Goal: Task Accomplishment & Management: Use online tool/utility

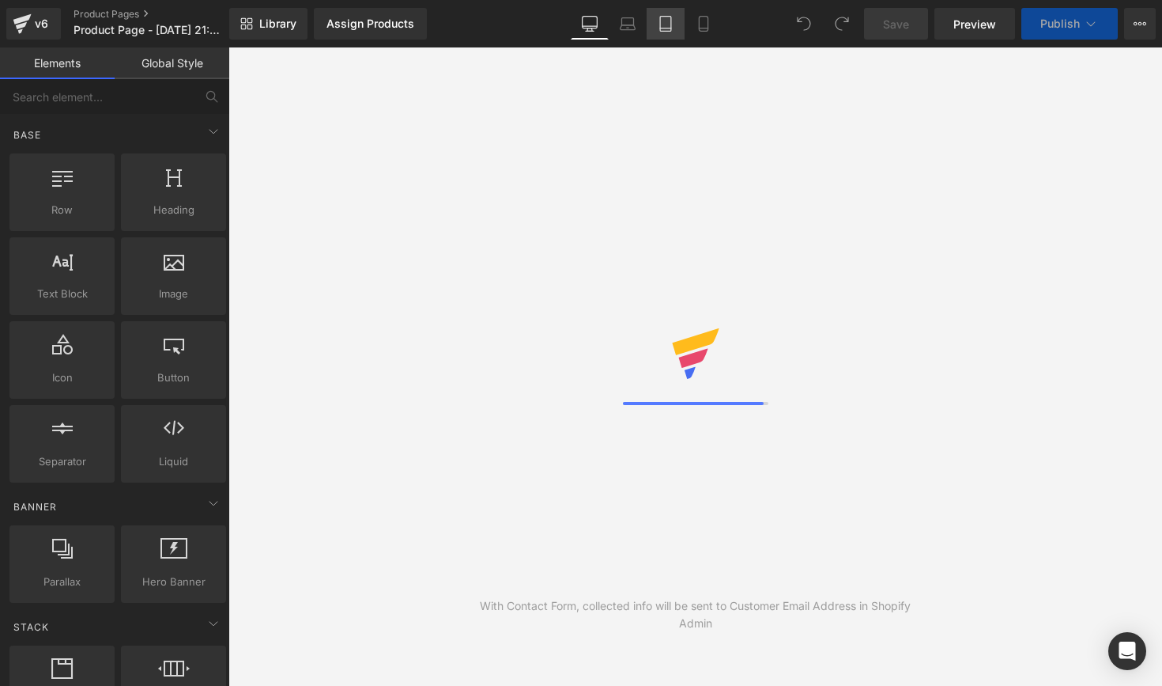
click at [659, 26] on icon at bounding box center [666, 24] width 16 height 16
click at [705, 30] on icon at bounding box center [704, 24] width 16 height 16
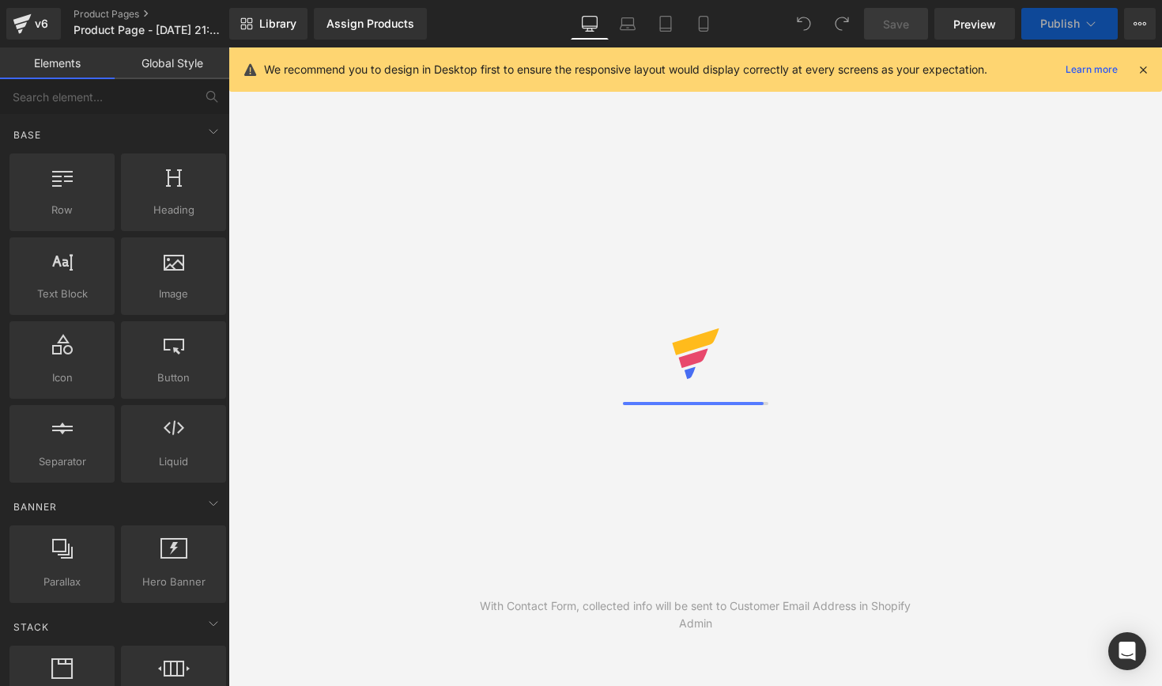
click at [1144, 70] on icon at bounding box center [1143, 69] width 14 height 14
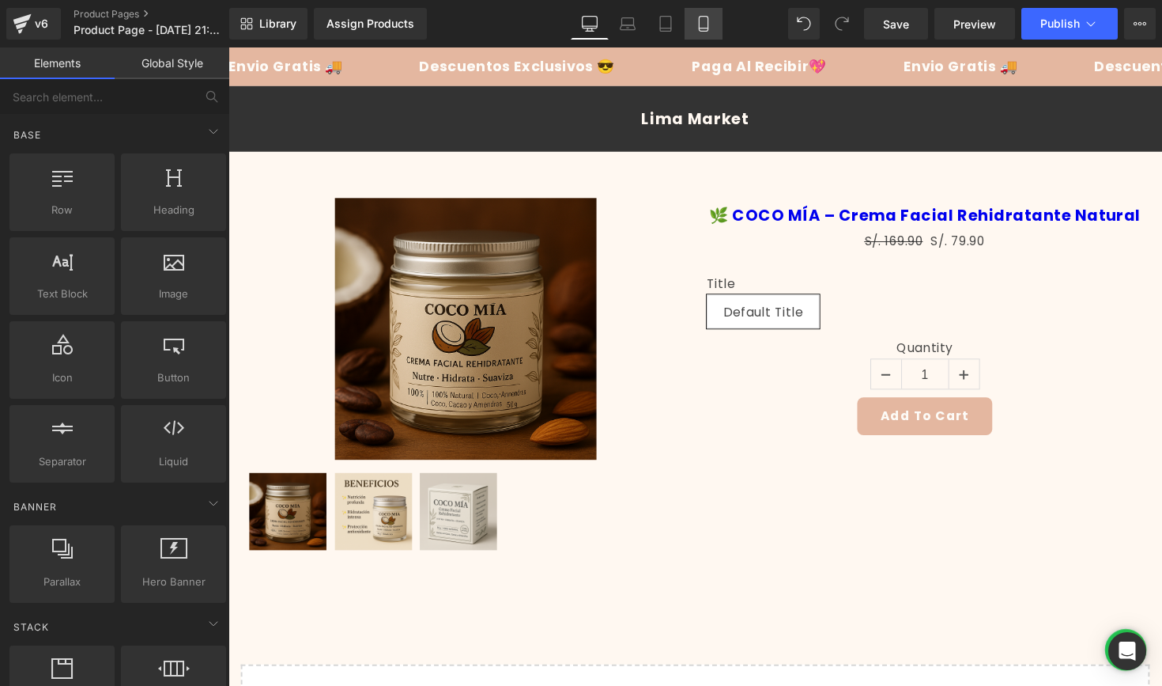
click at [711, 36] on link "Mobile" at bounding box center [704, 24] width 38 height 32
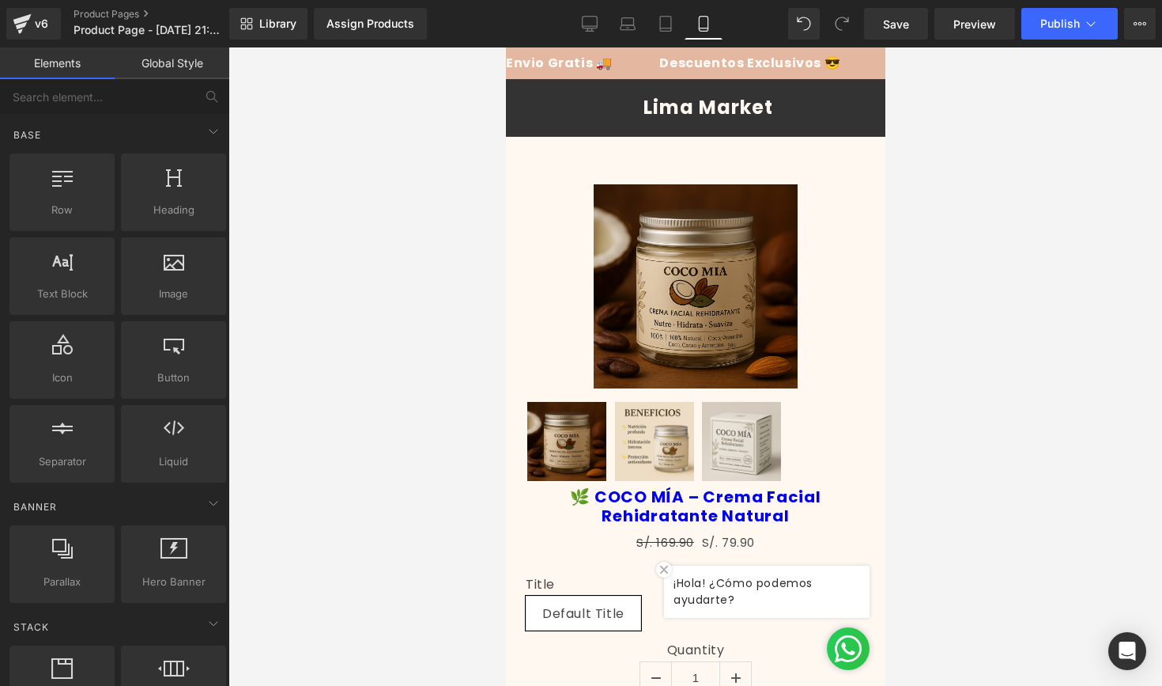
click at [847, 264] on div "Sale Off" at bounding box center [695, 286] width 340 height 204
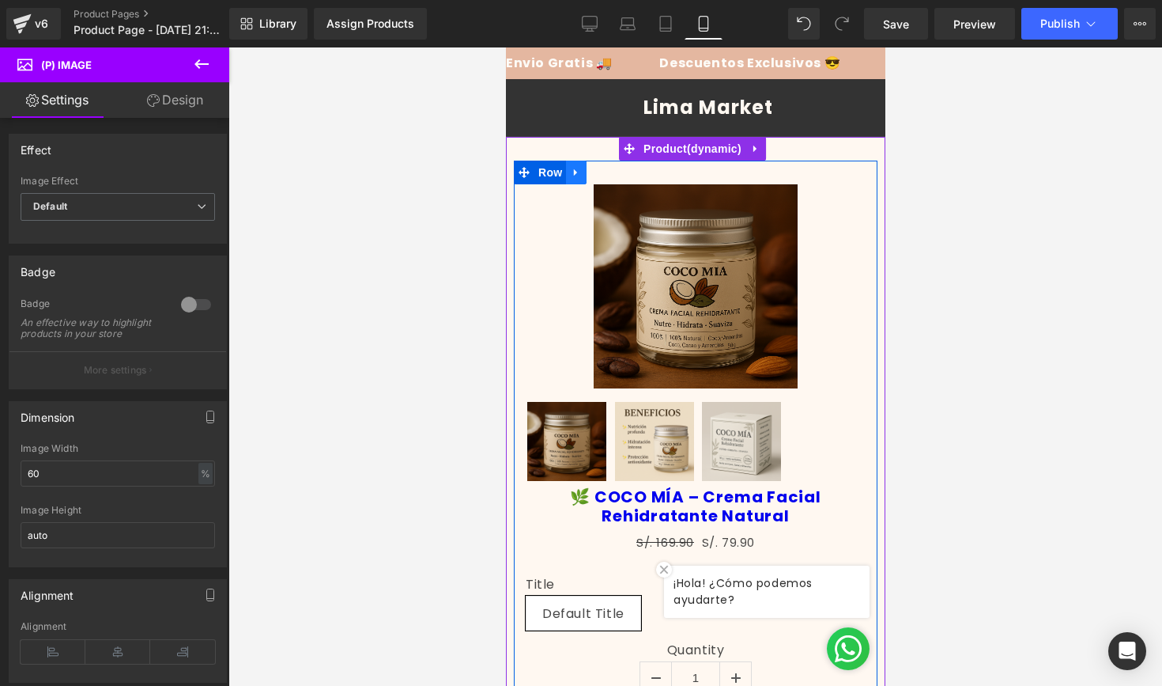
click at [578, 168] on icon at bounding box center [575, 173] width 11 height 12
click at [618, 173] on icon at bounding box center [616, 173] width 11 height 12
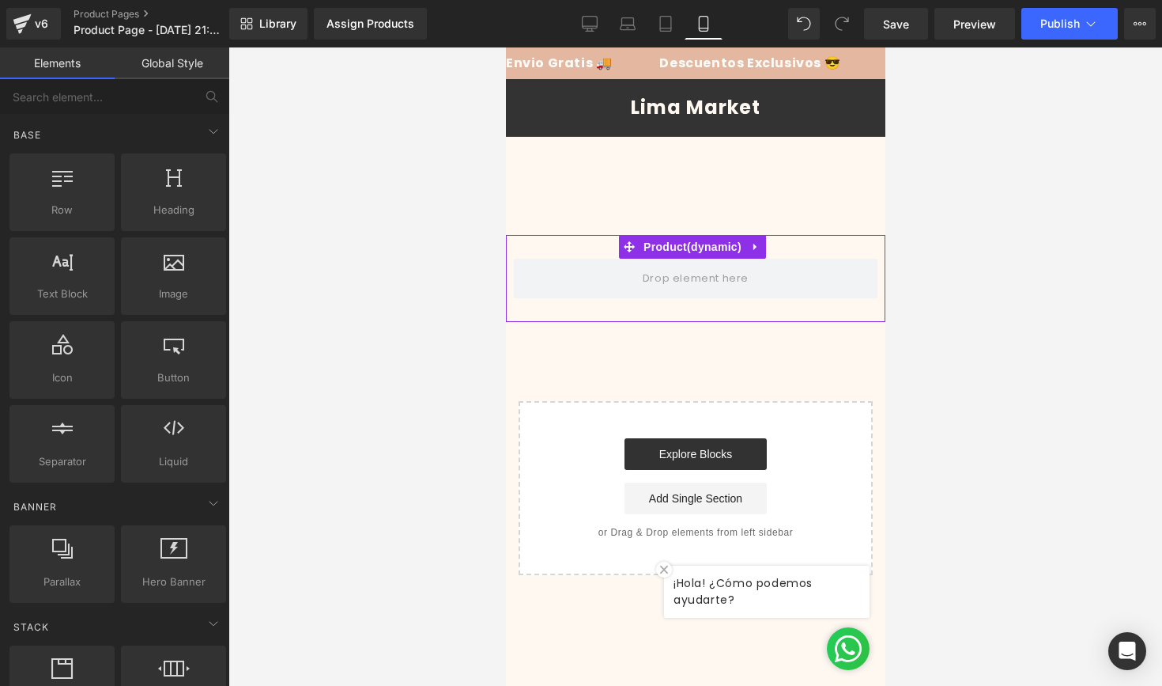
click at [695, 93] on div "Lima Market [GEOGRAPHIC_DATA] [GEOGRAPHIC_DATA] [GEOGRAPHIC_DATA] [GEOGRAPHIC_D…" at bounding box center [695, 108] width 380 height 58
click at [641, 74] on div "Envio Gratis 🚚 Descuentos Exclusivos 😎 Paga Al Recibir💖 Envio Gratis 🚚 Descuent…" at bounding box center [695, 63] width 380 height 32
click at [666, 117] on div "Lima Market [GEOGRAPHIC_DATA] [GEOGRAPHIC_DATA] [GEOGRAPHIC_DATA] [GEOGRAPHIC_D…" at bounding box center [695, 108] width 380 height 58
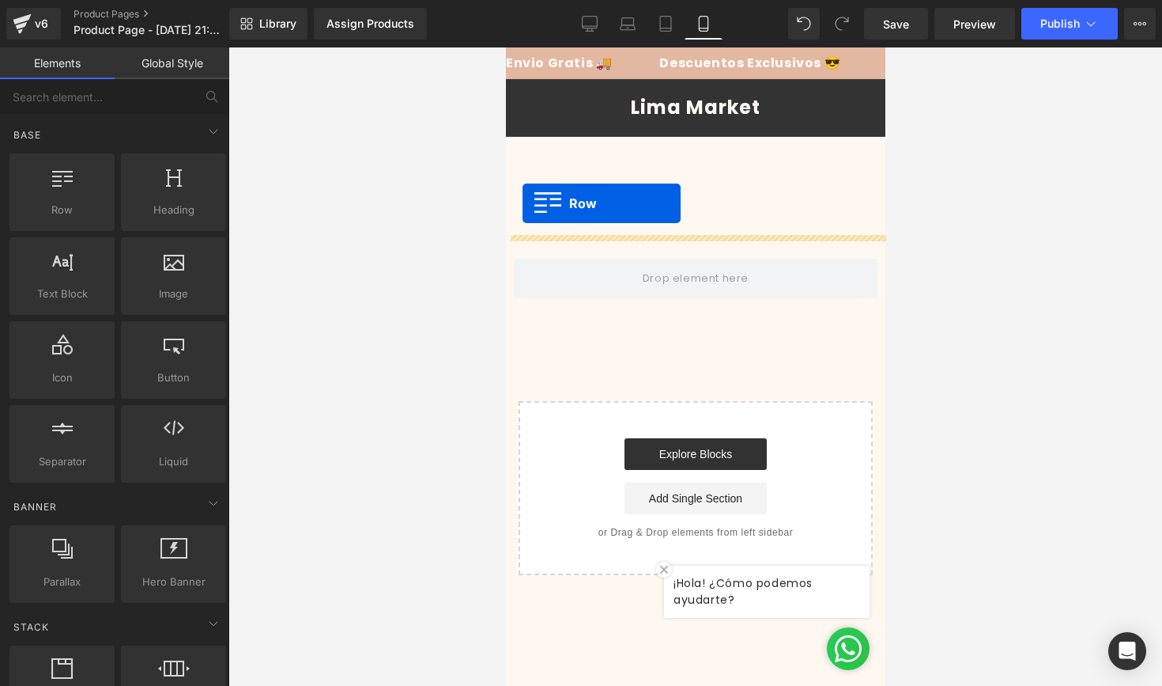
drag, startPoint x: 542, startPoint y: 236, endPoint x: 534, endPoint y: 209, distance: 29.0
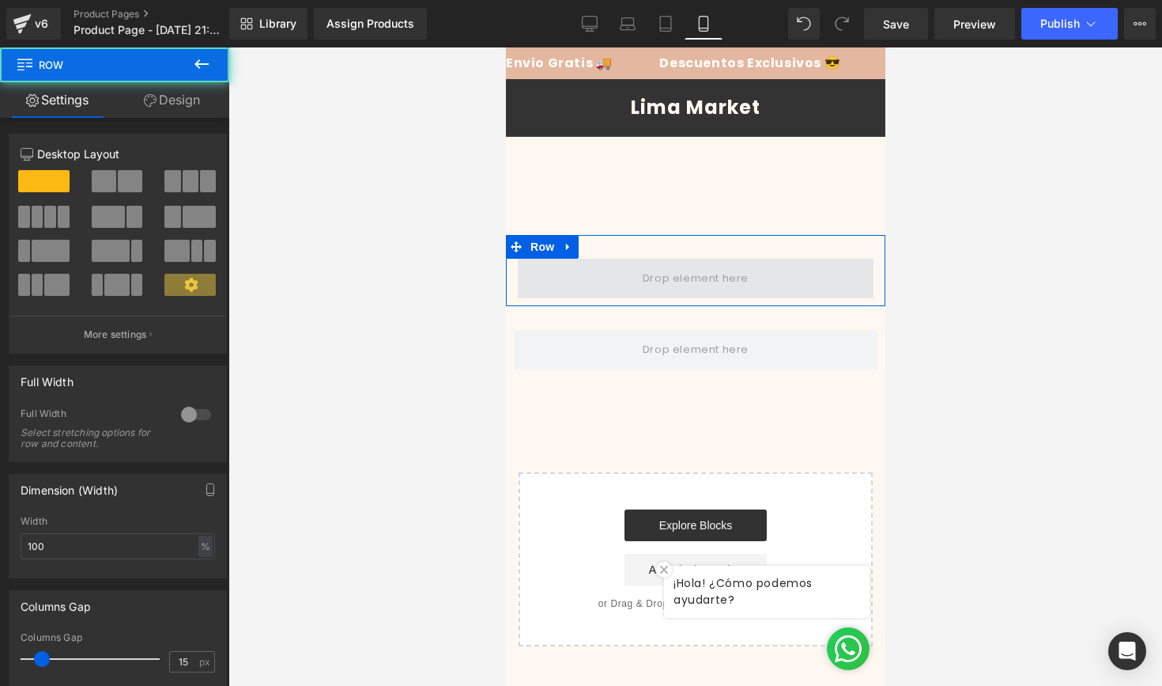
click at [640, 282] on span at bounding box center [695, 279] width 356 height 40
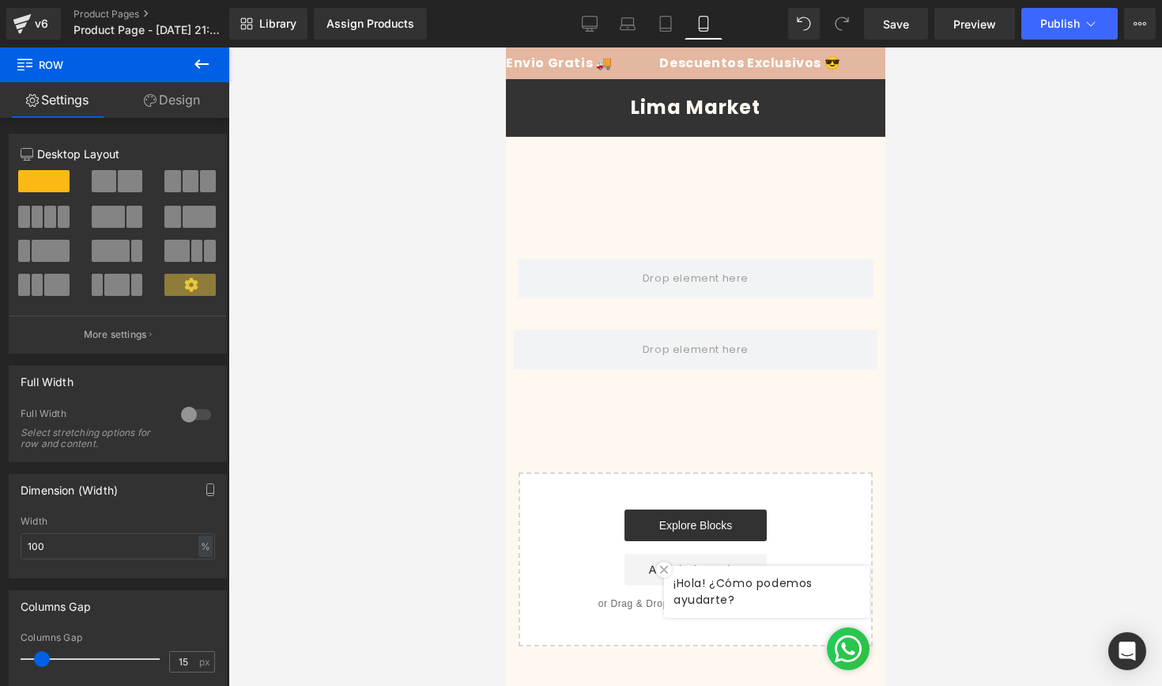
click at [612, 97] on div "Lima Market [GEOGRAPHIC_DATA] [GEOGRAPHIC_DATA] [GEOGRAPHIC_DATA] [GEOGRAPHIC_D…" at bounding box center [695, 108] width 380 height 58
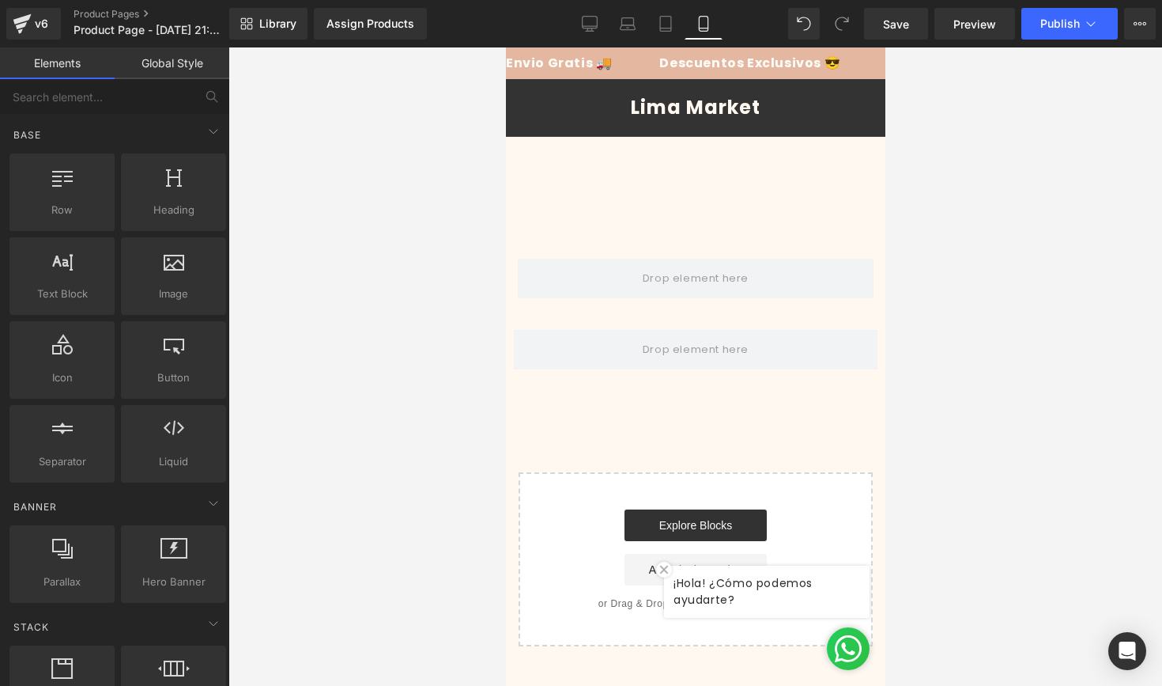
click at [822, 68] on p "Paga Al Recibir💖" at bounding box center [884, 63] width 125 height 13
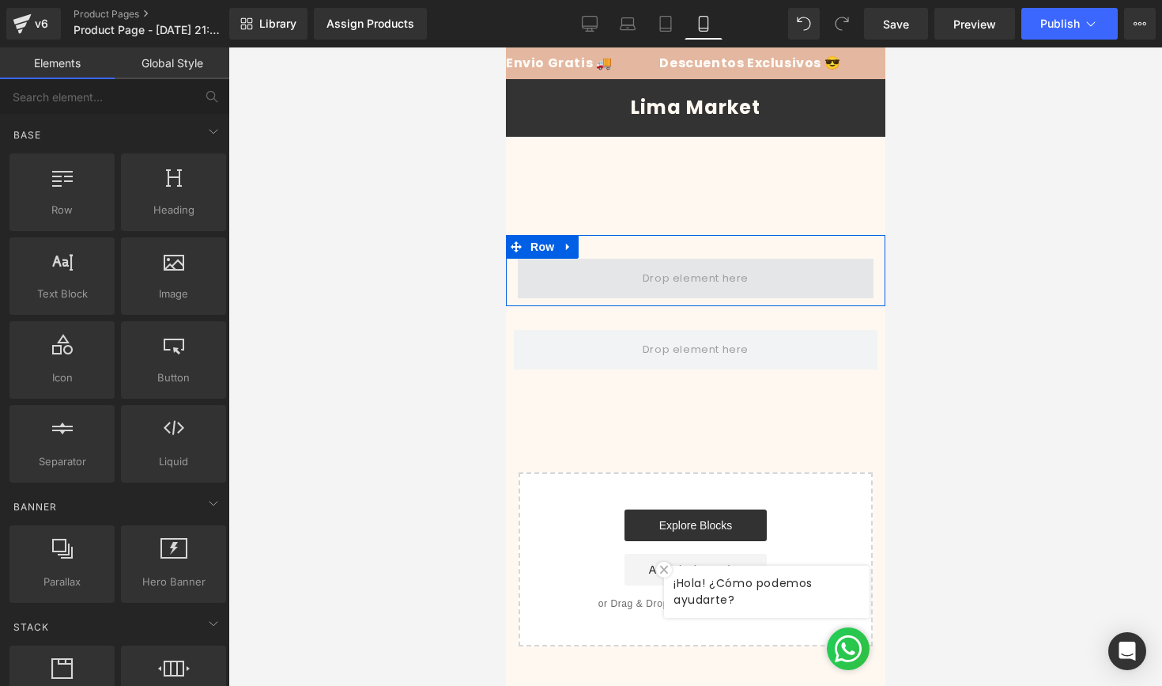
click at [745, 287] on span at bounding box center [695, 278] width 117 height 26
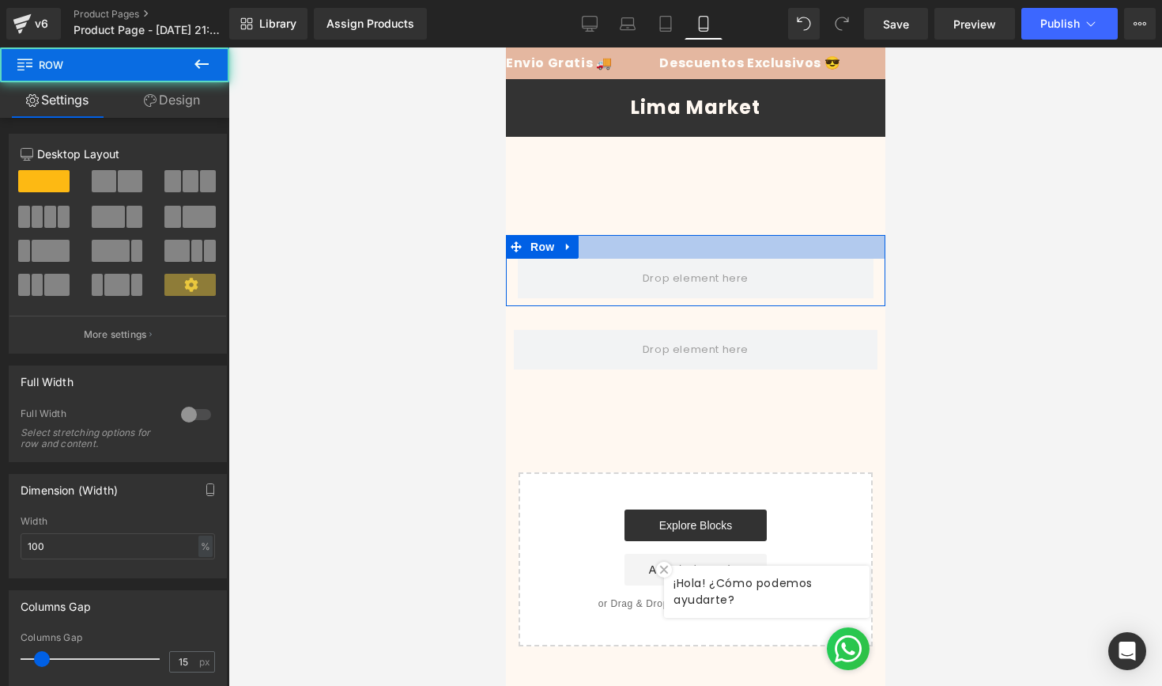
click at [650, 255] on div at bounding box center [695, 247] width 380 height 24
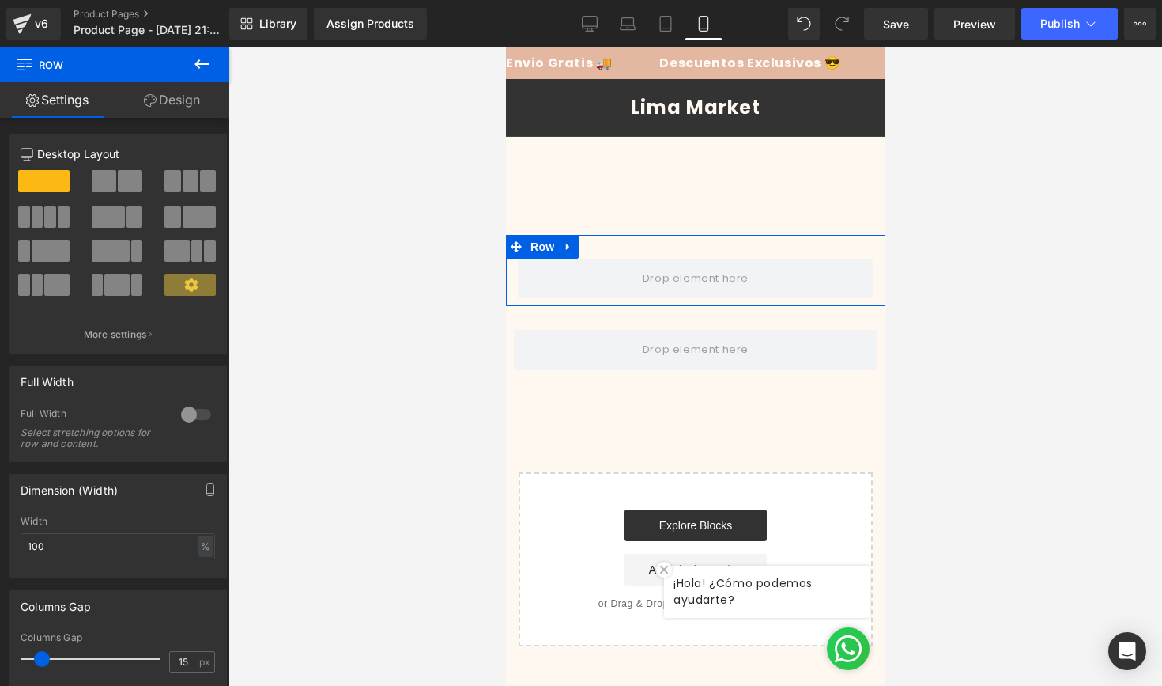
click at [168, 88] on link "Design" at bounding box center [172, 100] width 115 height 36
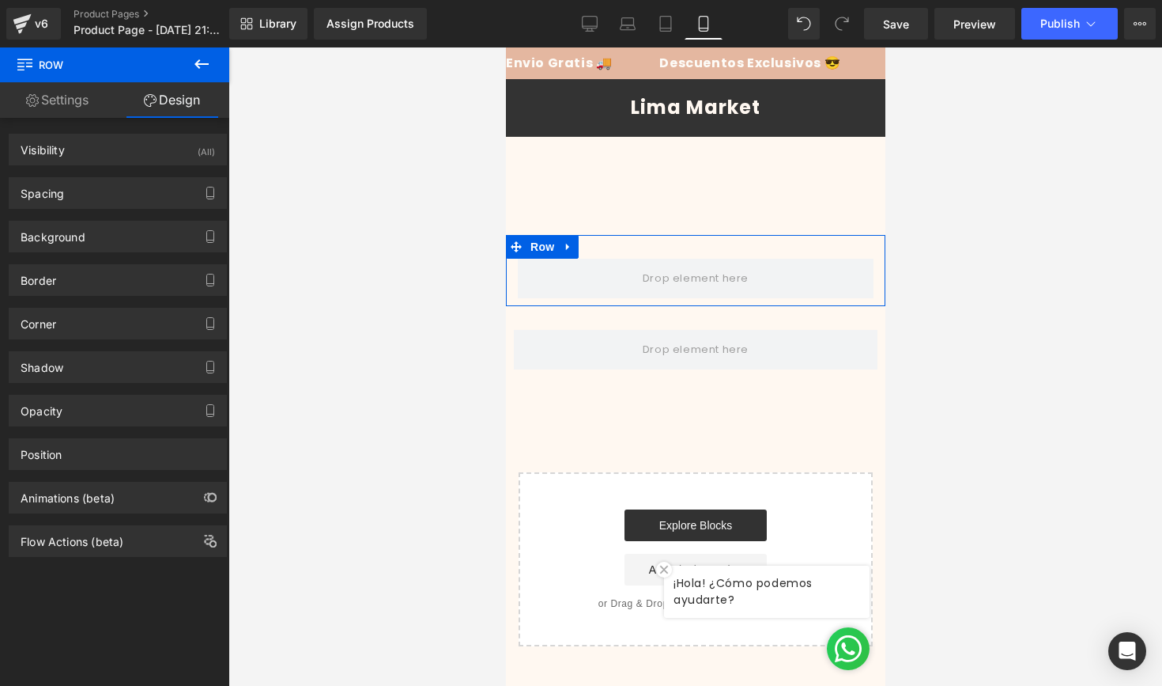
click at [84, 104] on link "Settings" at bounding box center [57, 100] width 115 height 36
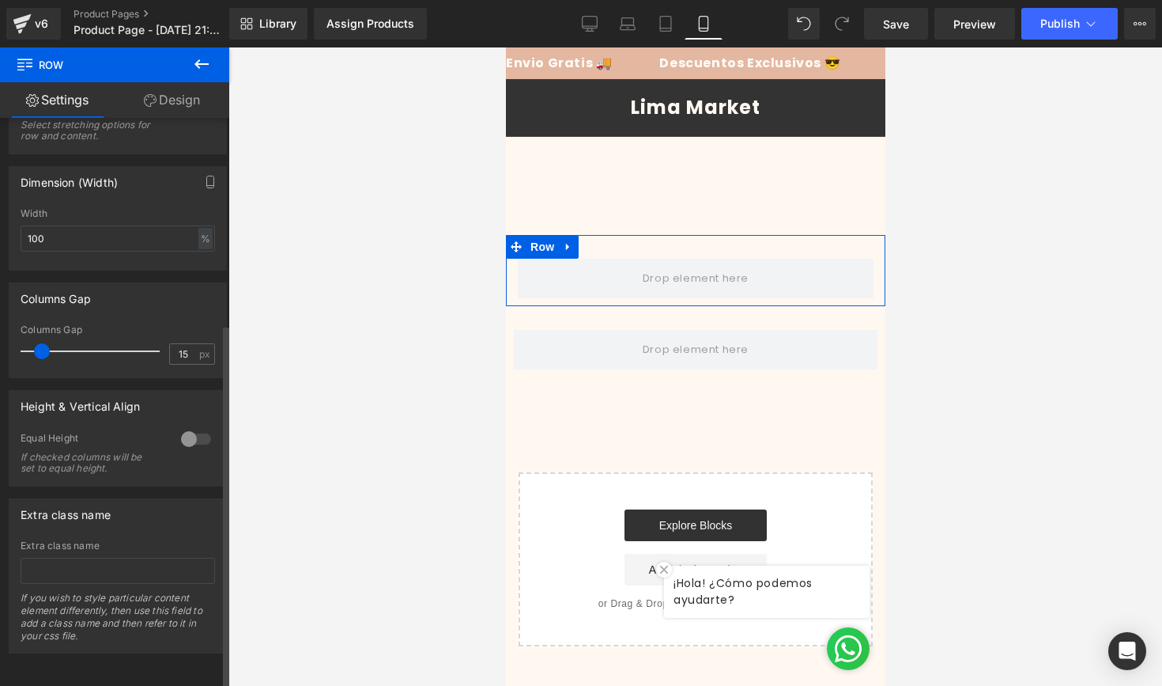
scroll to position [320, 0]
click at [170, 100] on link "Design" at bounding box center [172, 100] width 115 height 36
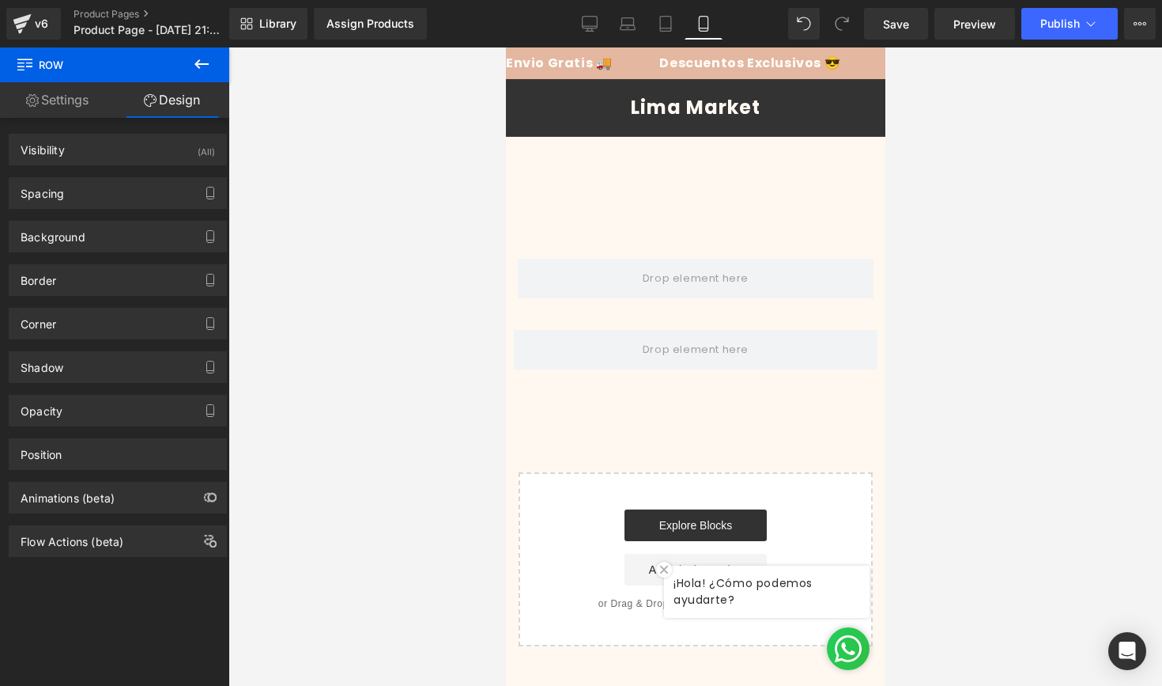
click at [207, 65] on icon at bounding box center [202, 63] width 14 height 9
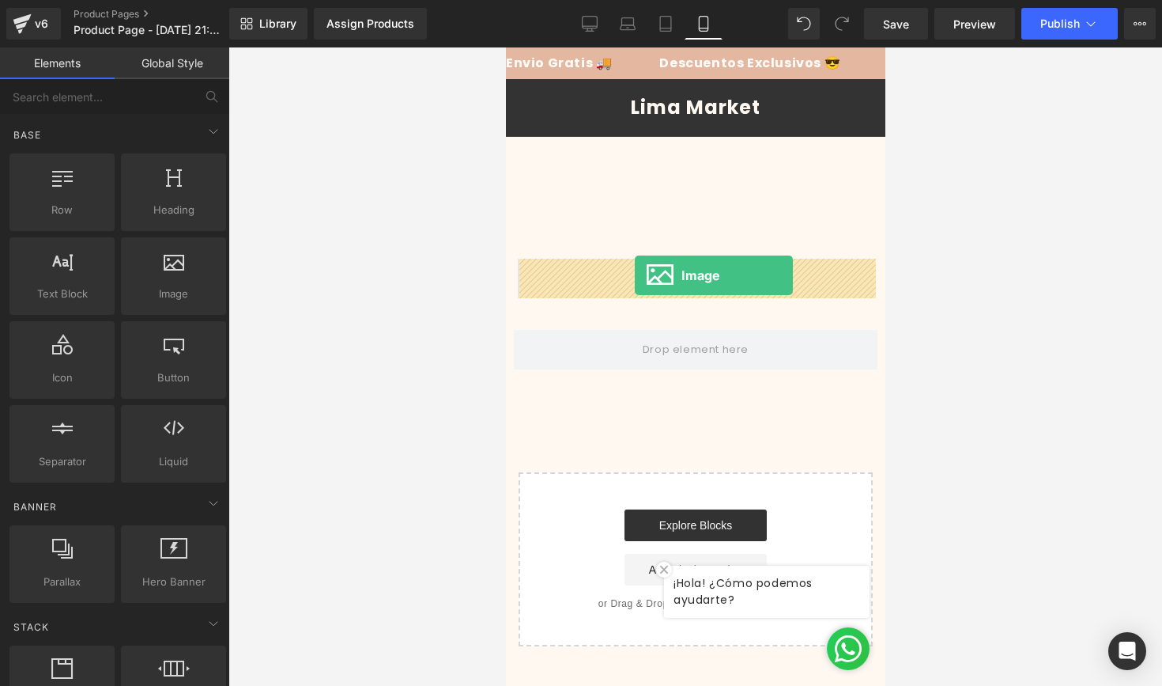
drag, startPoint x: 679, startPoint y: 319, endPoint x: 635, endPoint y: 274, distance: 63.2
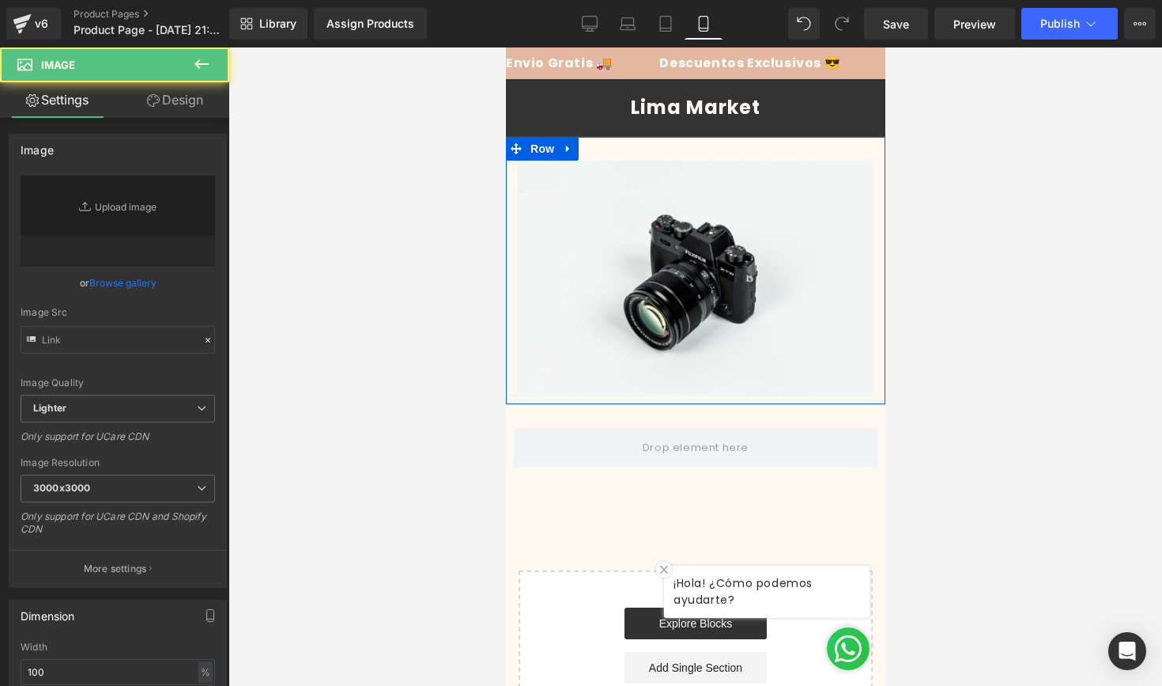
type input "//[DOMAIN_NAME][URL]"
